Goal: Task Accomplishment & Management: Complete application form

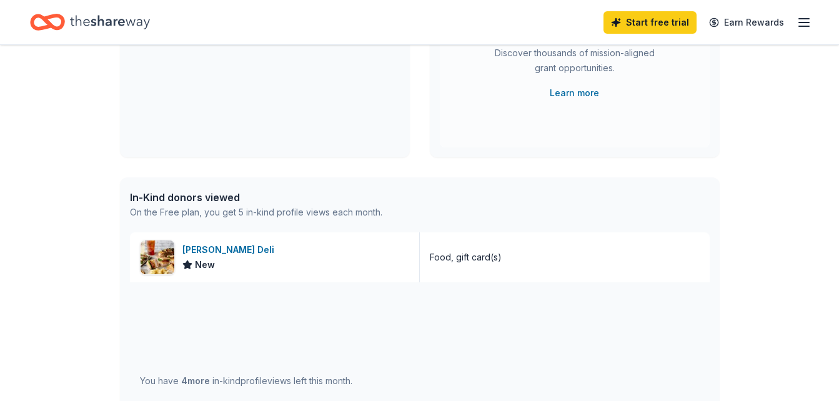
scroll to position [204, 0]
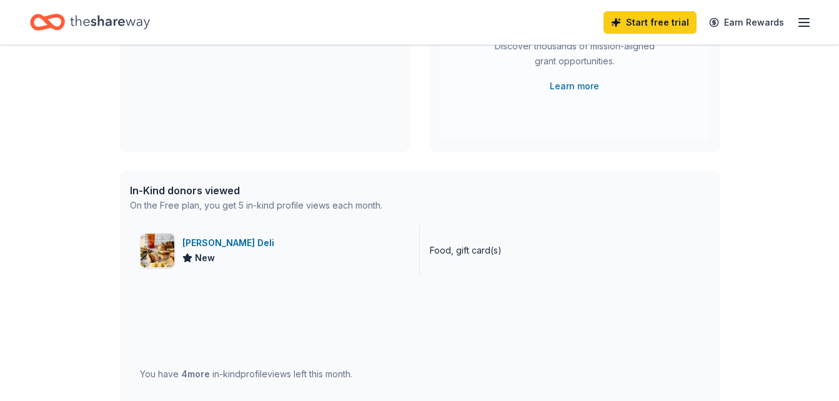
click at [197, 239] on div "McAlister's Deli" at bounding box center [230, 243] width 97 height 15
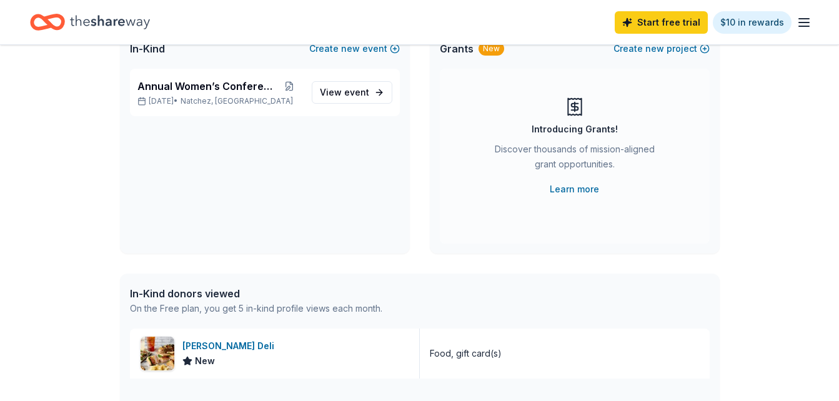
scroll to position [0, 0]
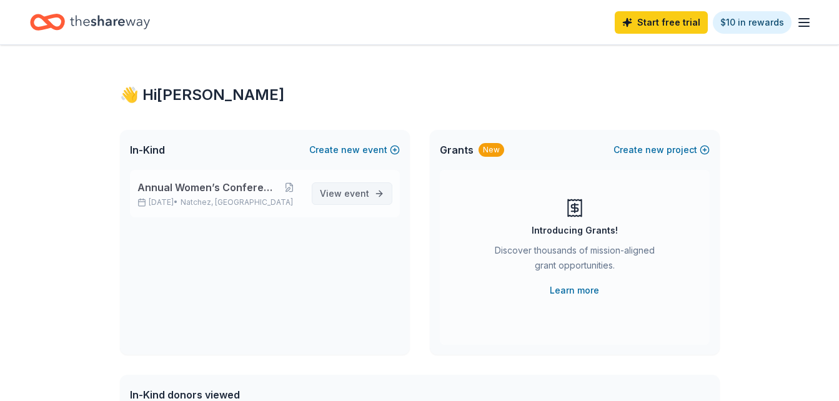
click at [354, 196] on span "event" at bounding box center [356, 193] width 25 height 11
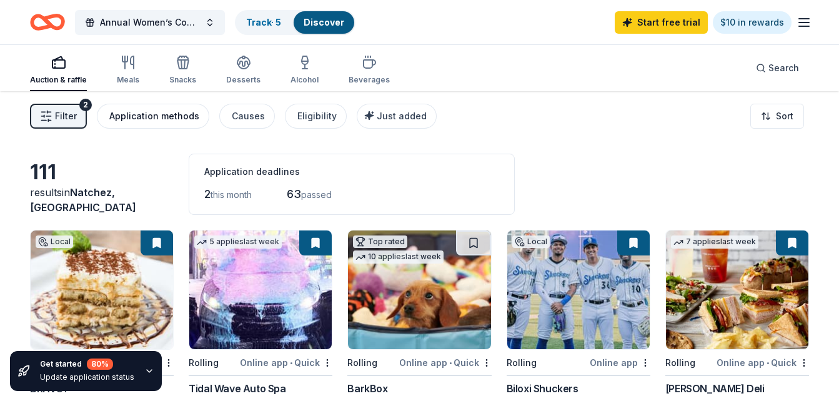
click at [182, 110] on div "Application methods" at bounding box center [154, 116] width 90 height 15
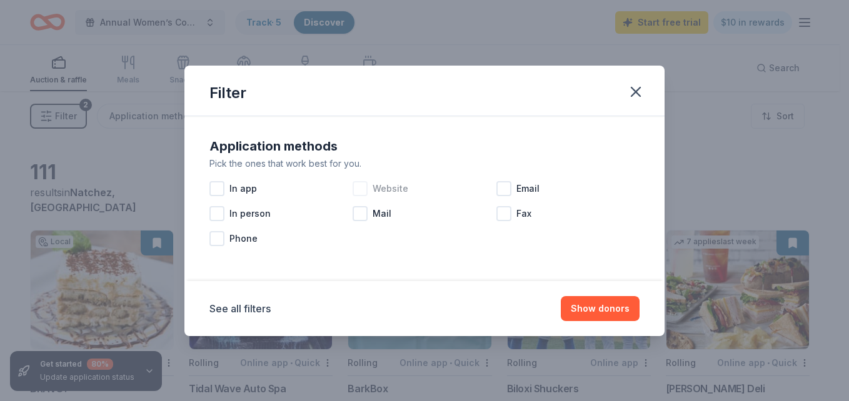
click at [360, 189] on div at bounding box center [359, 188] width 15 height 15
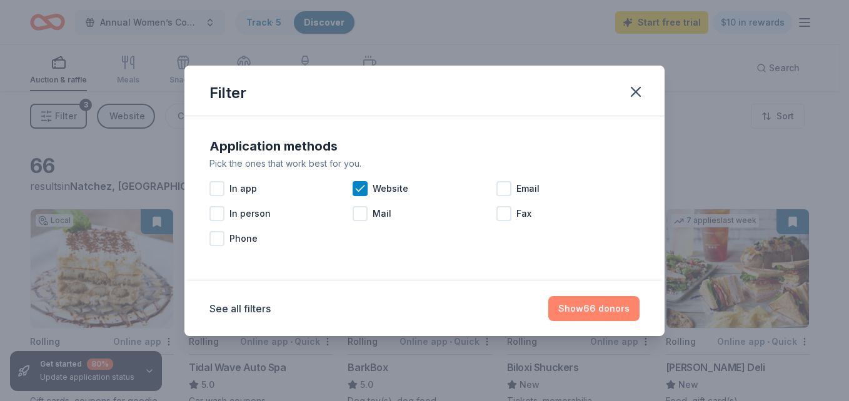
click at [577, 309] on button "Show 66 donors" at bounding box center [593, 308] width 91 height 25
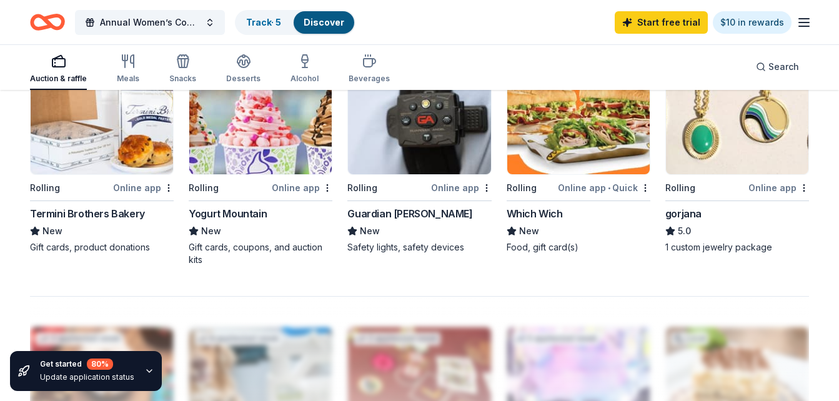
scroll to position [900, 0]
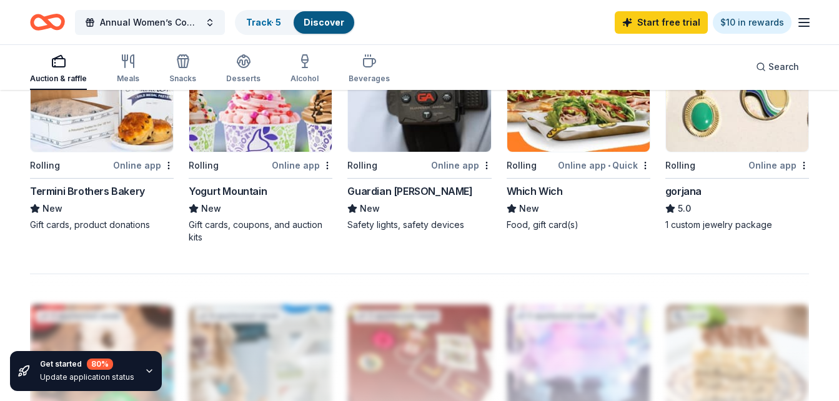
click at [713, 134] on img at bounding box center [737, 92] width 142 height 119
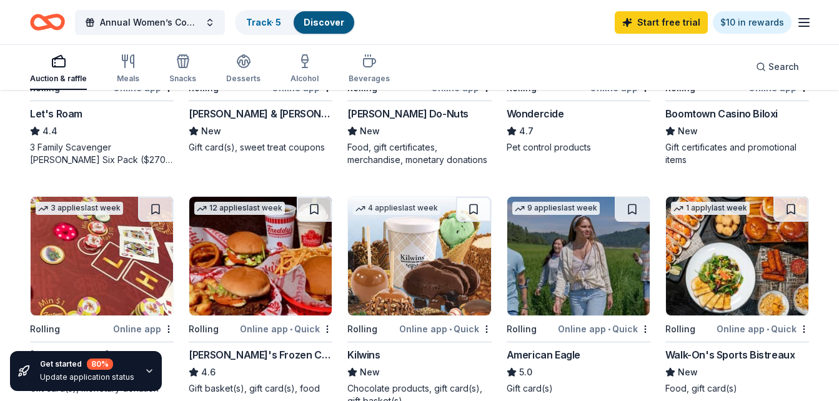
scroll to position [497, 0]
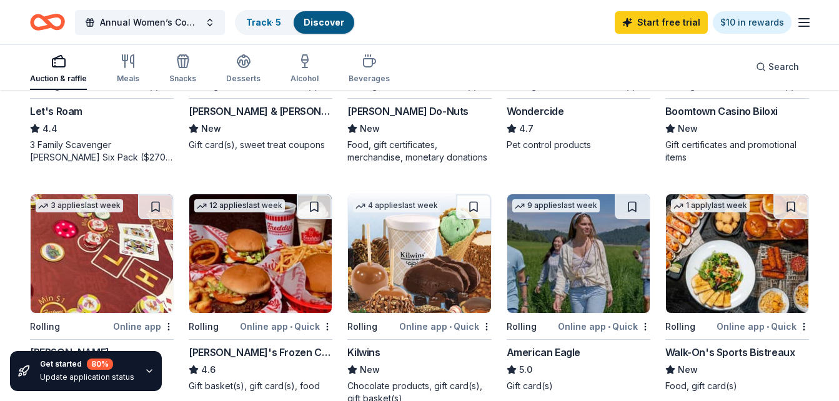
click at [554, 344] on div "9 applies last week Rolling Online app • Quick American Eagle 5.0 Gift card(s)" at bounding box center [579, 293] width 144 height 199
click at [760, 265] on img at bounding box center [737, 253] width 142 height 119
click at [534, 42] on div "Annual Women’s Conference Track · 5 Discover Start free trial $10 in rewards" at bounding box center [419, 22] width 839 height 44
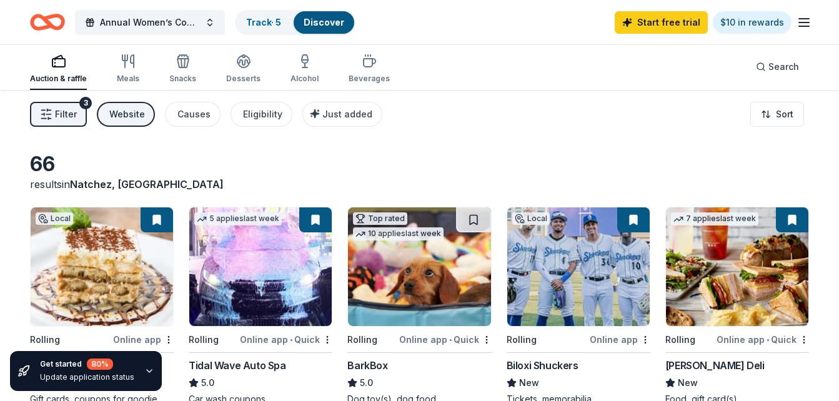
scroll to position [0, 0]
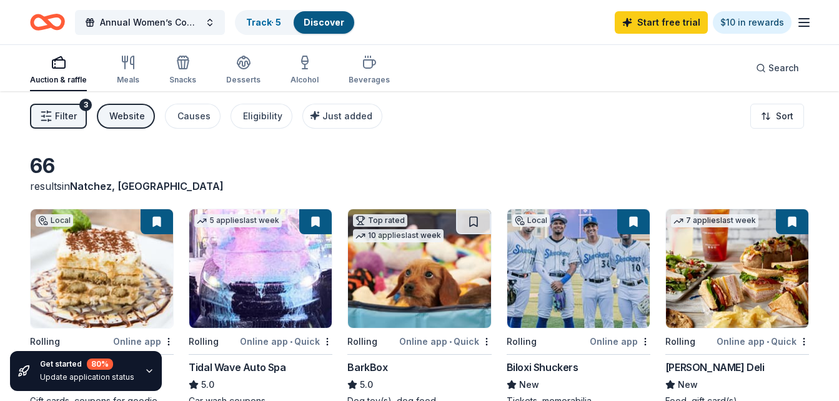
click at [74, 261] on img at bounding box center [102, 268] width 142 height 119
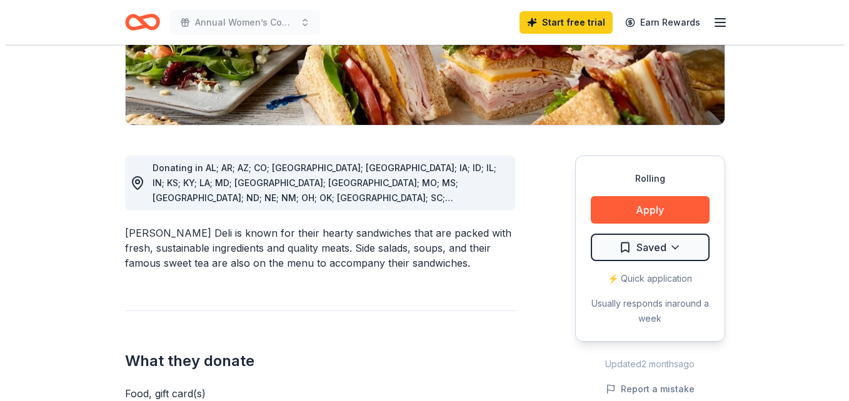
scroll to position [266, 0]
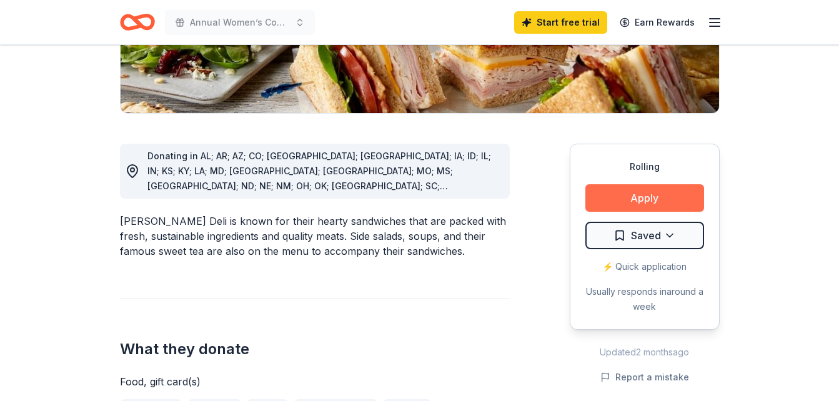
click at [619, 194] on button "Apply" at bounding box center [645, 197] width 119 height 27
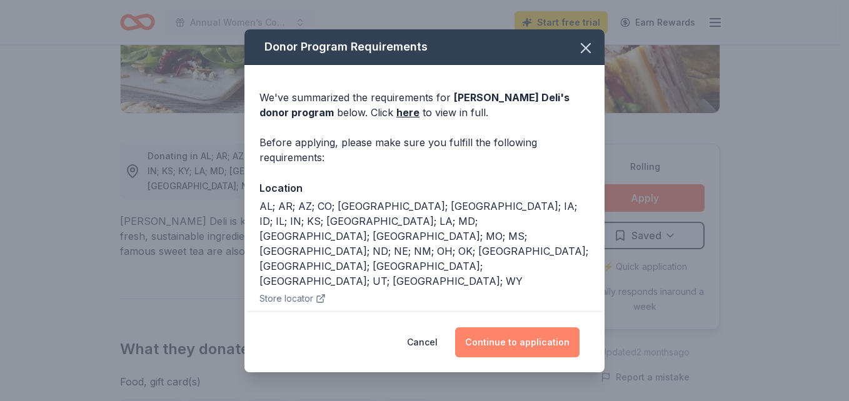
click at [496, 335] on button "Continue to application" at bounding box center [517, 342] width 124 height 30
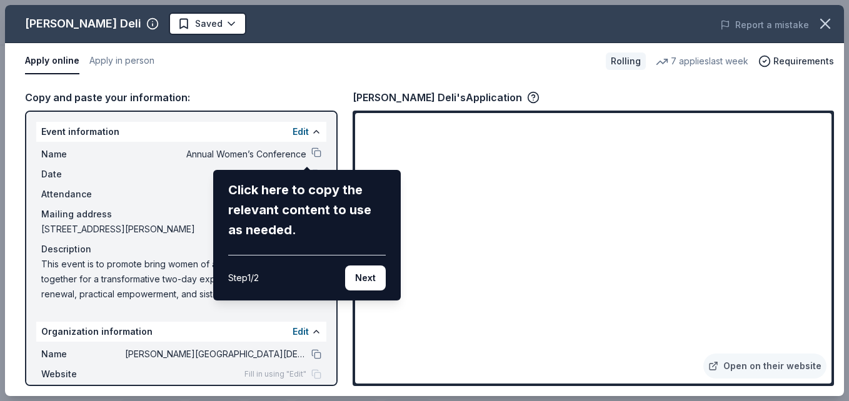
click at [290, 152] on div "McAlister's Deli Saved Report a mistake Apply online Apply in person Rolling 7 …" at bounding box center [424, 200] width 839 height 391
click at [367, 274] on button "Next" at bounding box center [365, 278] width 41 height 25
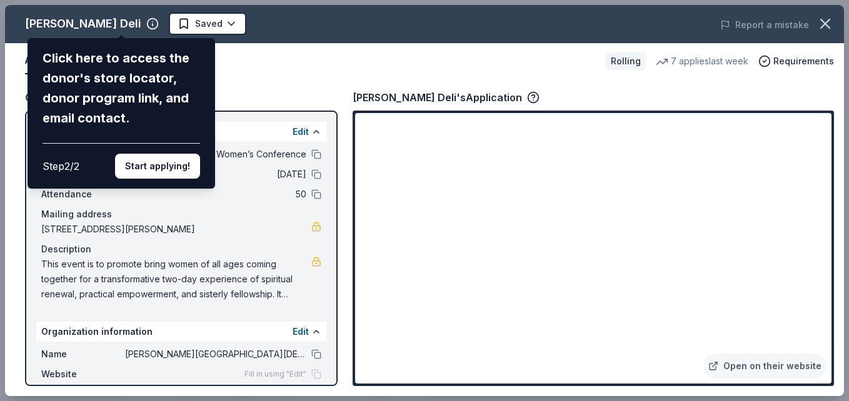
click at [297, 191] on div "McAlister's Deli Click here to access the donor's store locator, donor program …" at bounding box center [424, 200] width 839 height 391
click at [247, 79] on div "McAlister's Deli Click here to access the donor's store locator, donor program …" at bounding box center [424, 200] width 839 height 391
click at [172, 163] on button "Start applying!" at bounding box center [157, 166] width 85 height 25
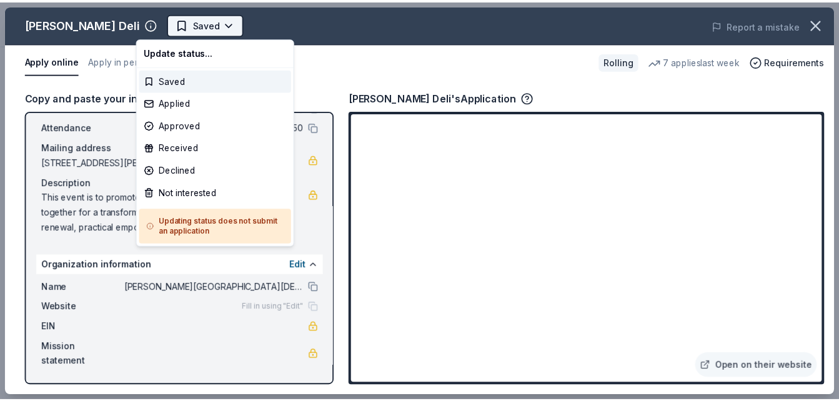
scroll to position [0, 0]
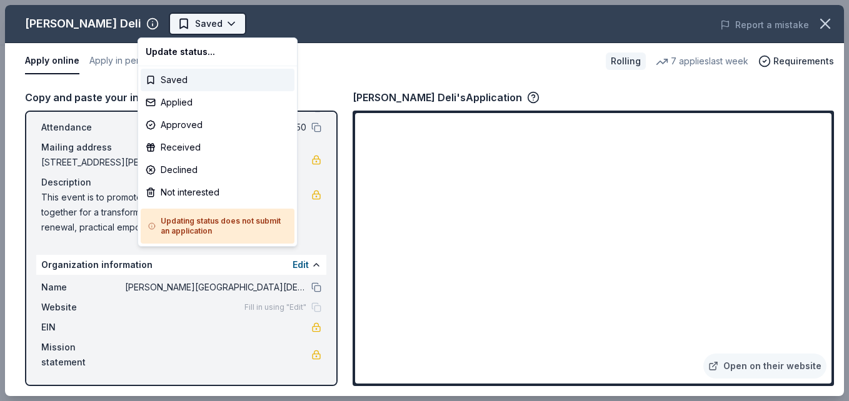
click at [184, 26] on body "Annual Women’s Conference Saved Apply Rolling Share McAlister's Deli New 7 appl…" at bounding box center [419, 200] width 839 height 401
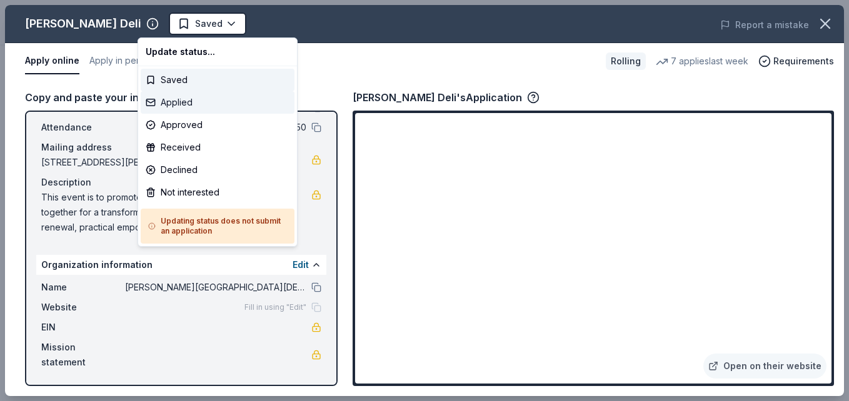
click at [182, 101] on div "Applied" at bounding box center [218, 102] width 154 height 22
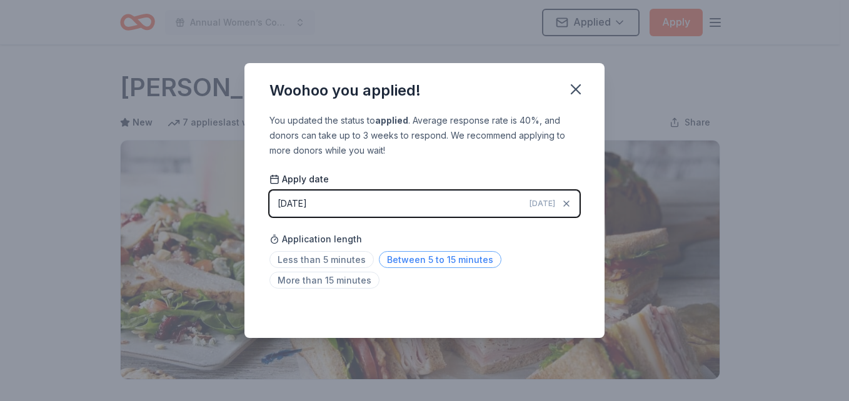
click at [406, 257] on span "Between 5 to 15 minutes" at bounding box center [440, 259] width 122 height 17
click at [572, 97] on icon "button" at bounding box center [575, 89] width 17 height 17
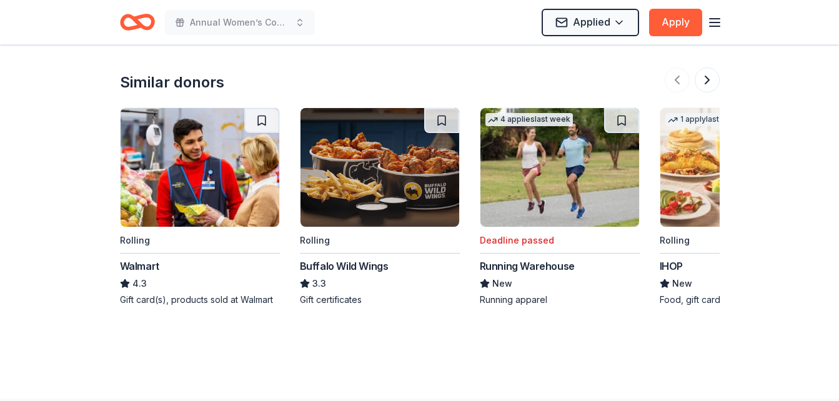
scroll to position [1344, 0]
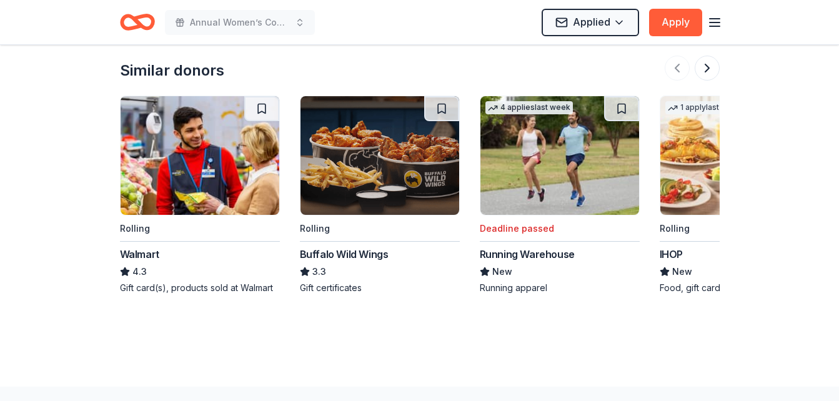
click at [156, 166] on img at bounding box center [200, 155] width 159 height 119
click at [708, 56] on button at bounding box center [707, 68] width 25 height 25
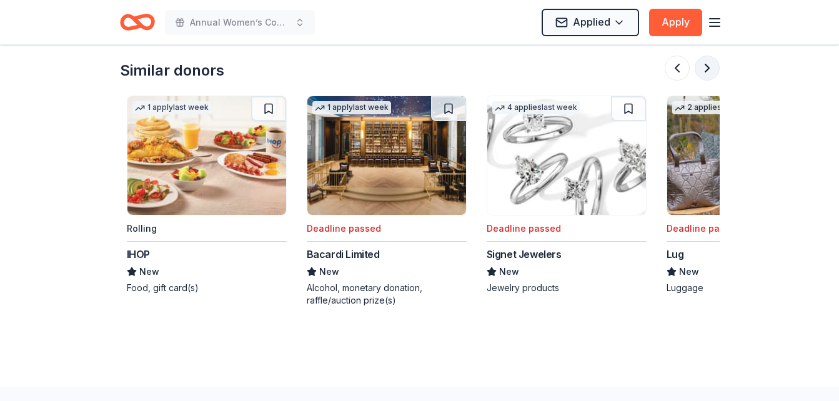
scroll to position [0, 540]
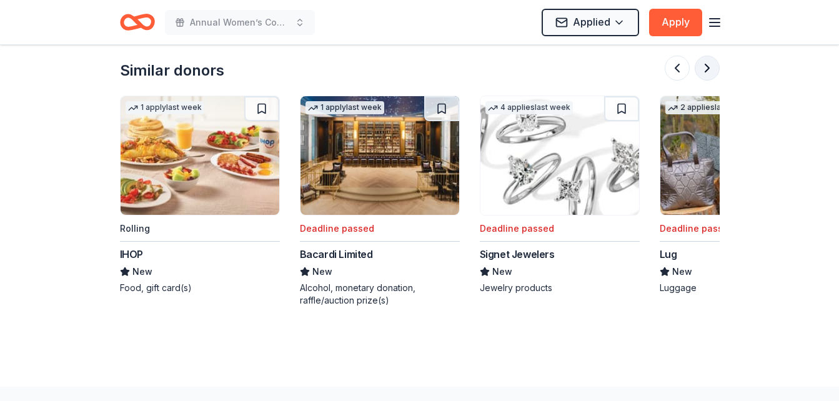
click at [708, 56] on button at bounding box center [707, 68] width 25 height 25
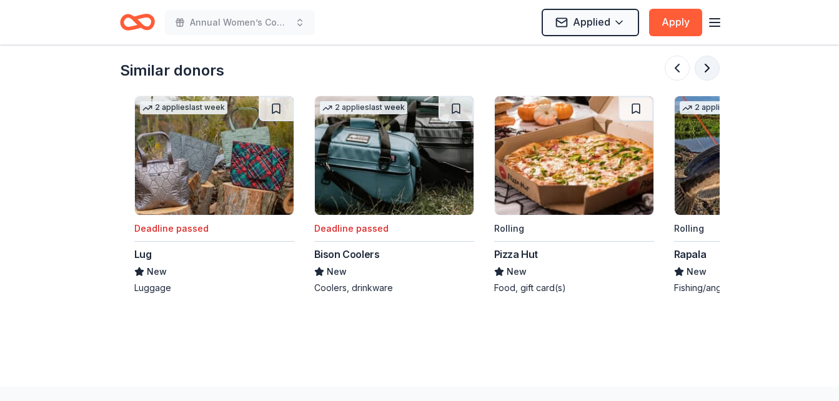
scroll to position [0, 1080]
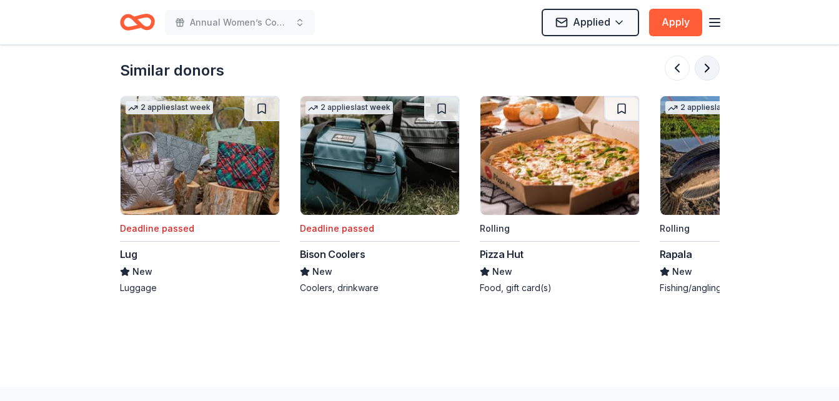
click at [708, 56] on button at bounding box center [707, 68] width 25 height 25
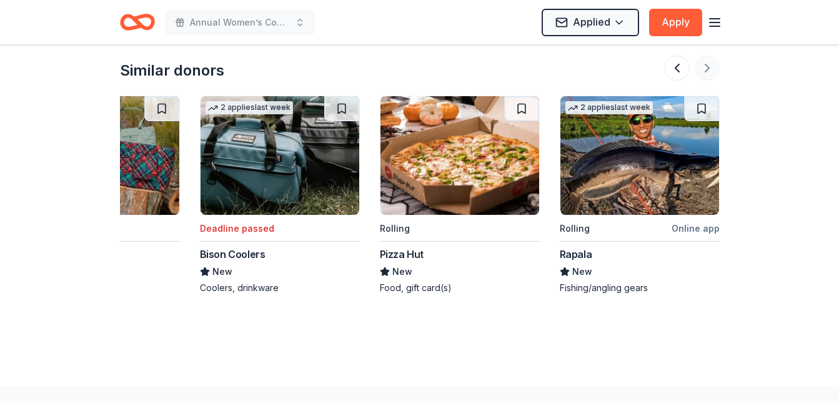
click at [708, 56] on div at bounding box center [692, 68] width 55 height 25
click at [466, 174] on img at bounding box center [460, 155] width 159 height 119
click at [682, 61] on button at bounding box center [677, 68] width 25 height 25
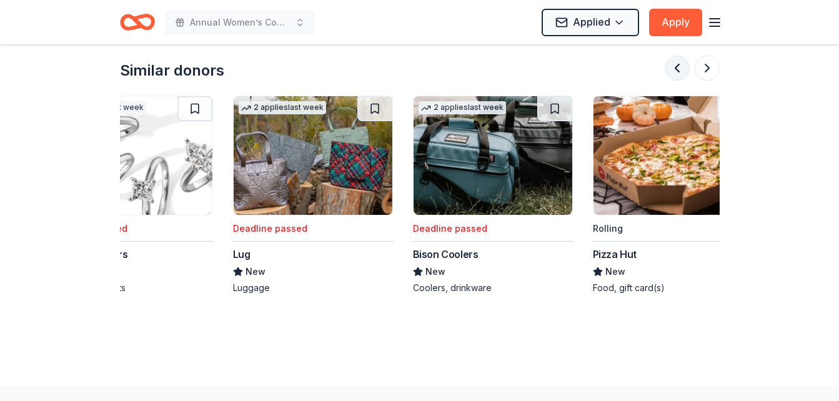
scroll to position [0, 720]
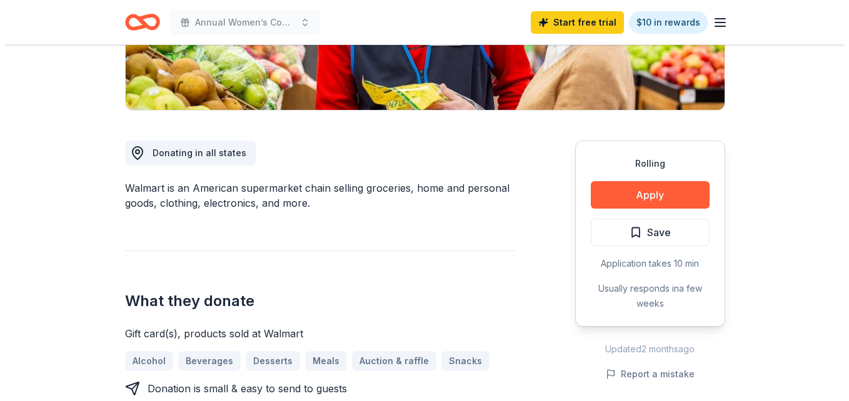
scroll to position [279, 0]
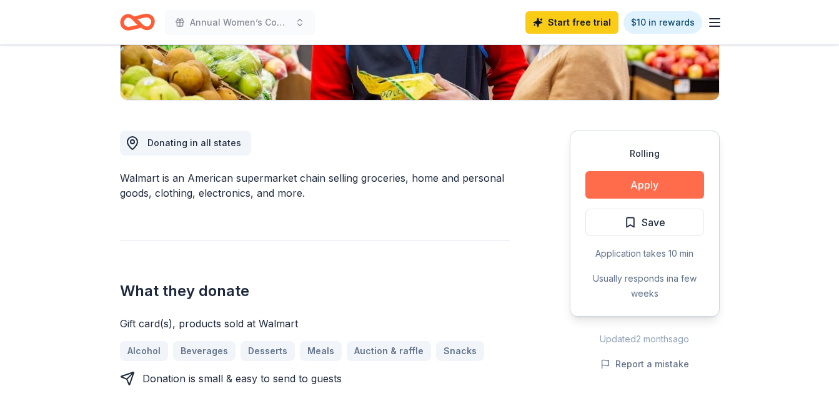
click at [601, 181] on button "Apply" at bounding box center [645, 184] width 119 height 27
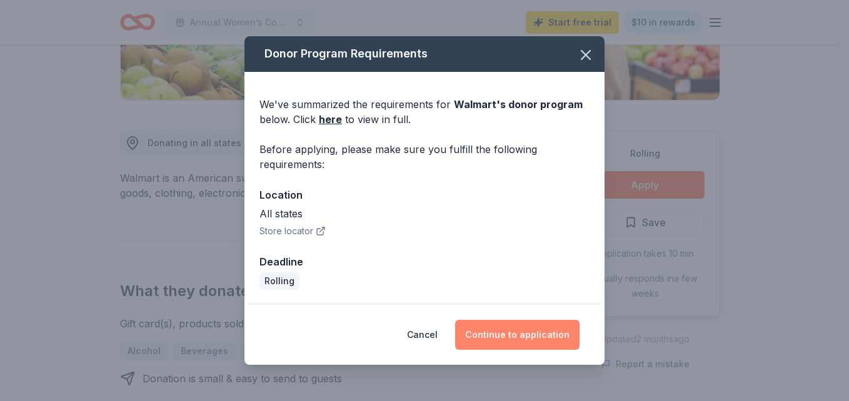
click at [550, 333] on button "Continue to application" at bounding box center [517, 335] width 124 height 30
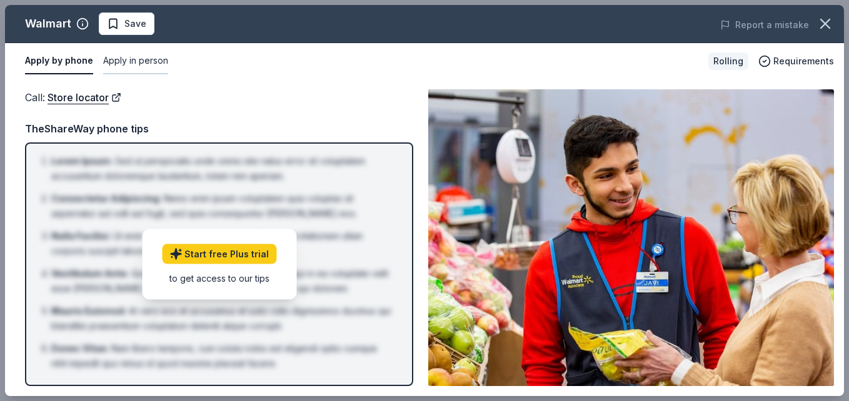
click at [137, 62] on button "Apply in person" at bounding box center [135, 61] width 65 height 26
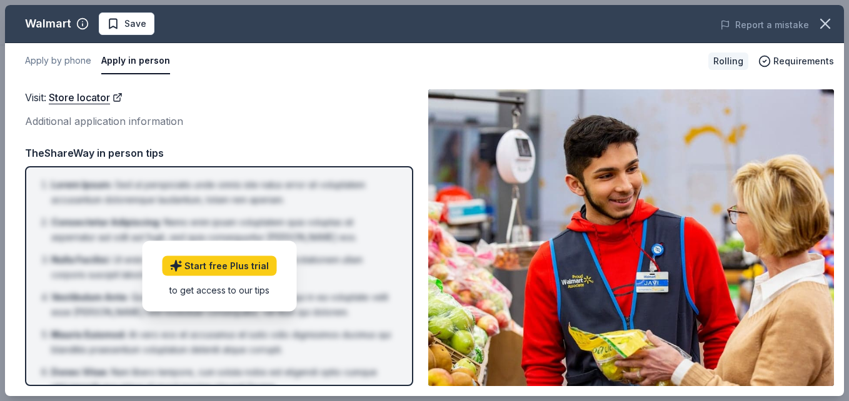
drag, startPoint x: 840, startPoint y: 144, endPoint x: 840, endPoint y: 166, distance: 22.5
click at [839, 166] on div "Visit : Store locator Additional application information Visit : Store locator …" at bounding box center [424, 237] width 839 height 317
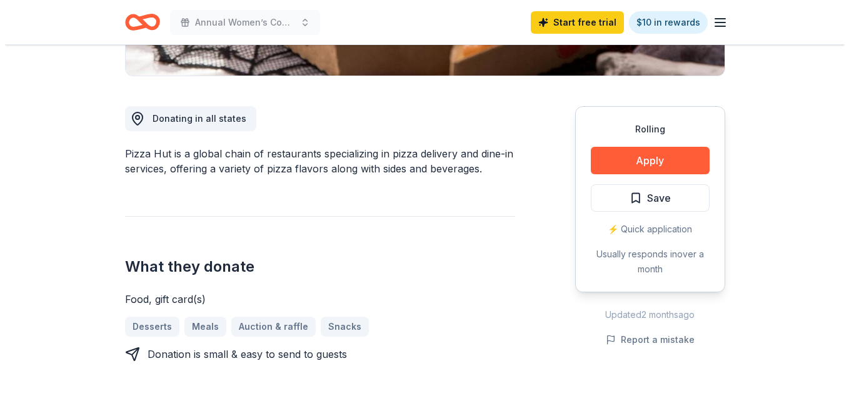
scroll to position [318, 0]
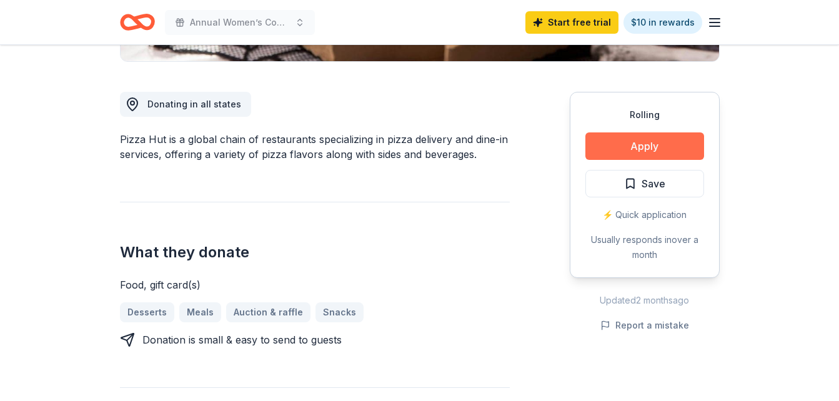
click at [647, 147] on button "Apply" at bounding box center [645, 145] width 119 height 27
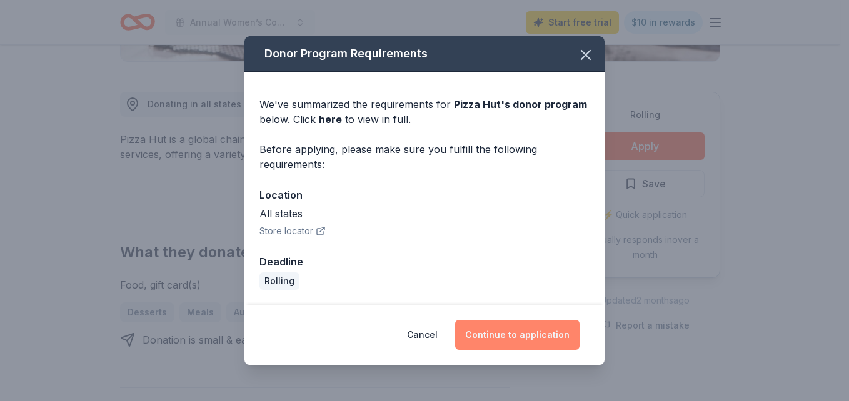
click at [497, 341] on button "Continue to application" at bounding box center [517, 335] width 124 height 30
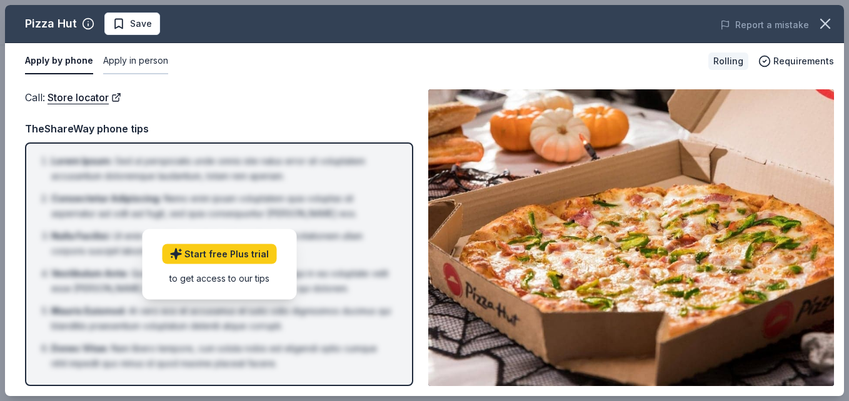
click at [128, 59] on button "Apply in person" at bounding box center [135, 61] width 65 height 26
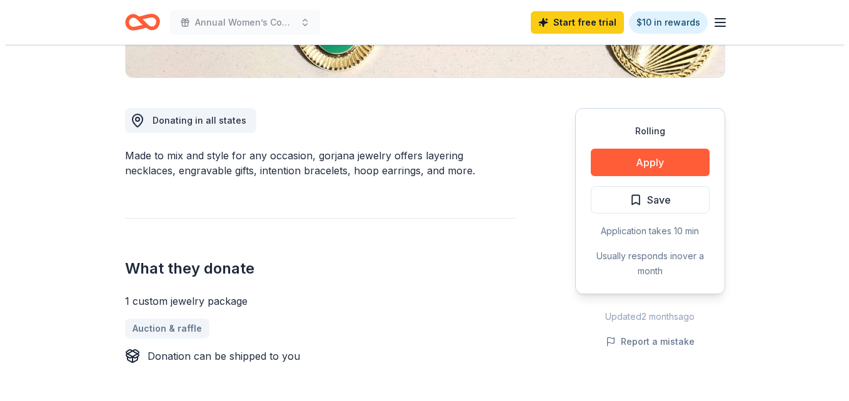
scroll to position [271, 0]
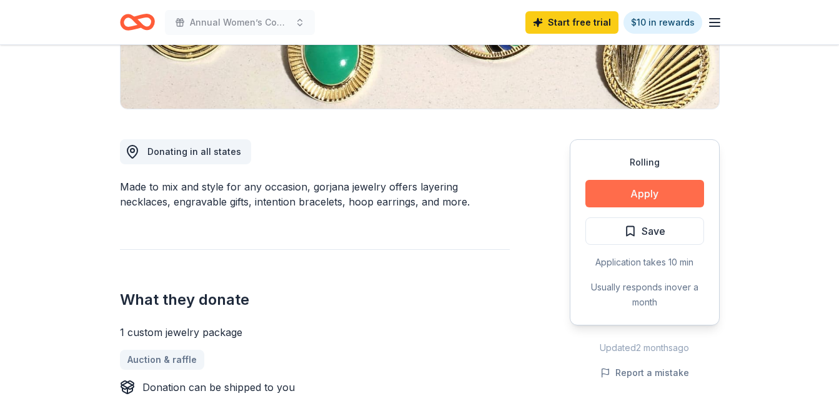
click at [659, 194] on button "Apply" at bounding box center [645, 193] width 119 height 27
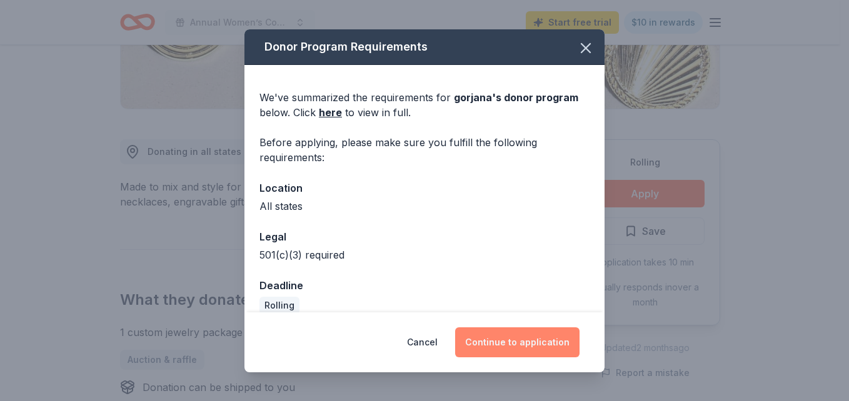
click at [527, 339] on button "Continue to application" at bounding box center [517, 342] width 124 height 30
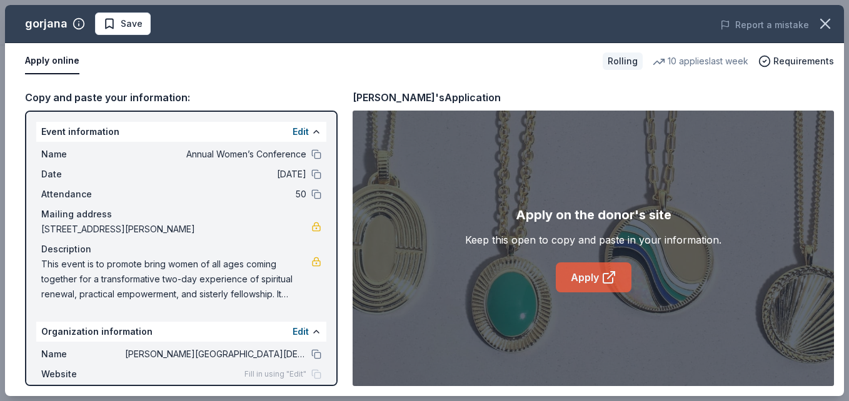
click at [591, 270] on link "Apply" at bounding box center [594, 277] width 76 height 30
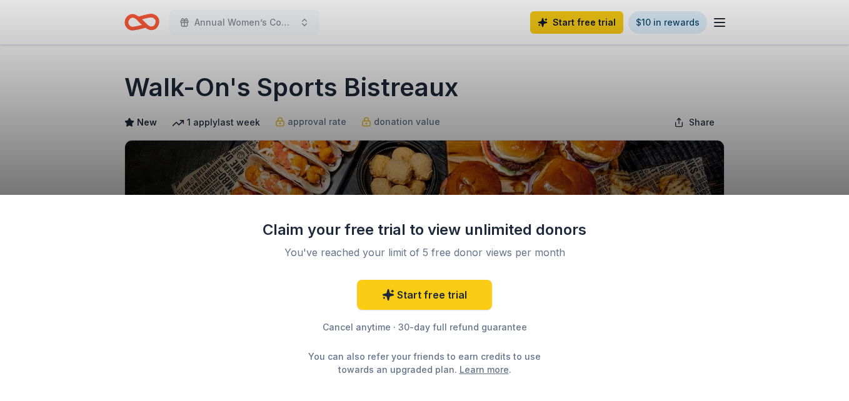
click at [779, 133] on div "Claim your free trial to view unlimited donors You've reached your limit of 5 f…" at bounding box center [424, 200] width 849 height 401
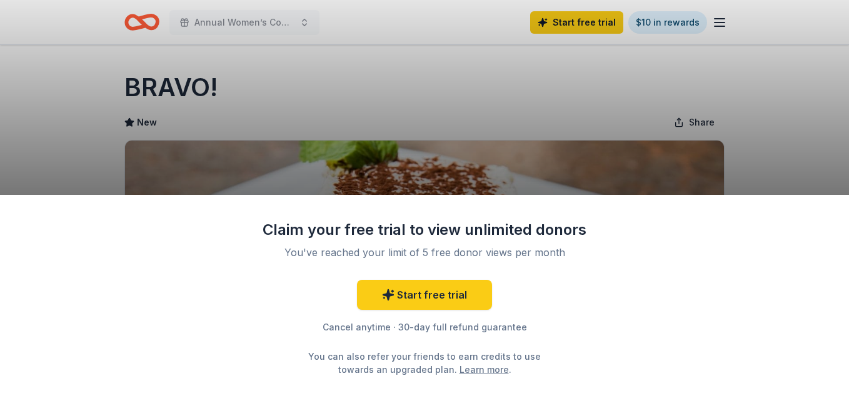
click at [772, 132] on div "Claim your free trial to view unlimited donors You've reached your limit of 5 f…" at bounding box center [424, 200] width 849 height 401
